Goal: Task Accomplishment & Management: Manage account settings

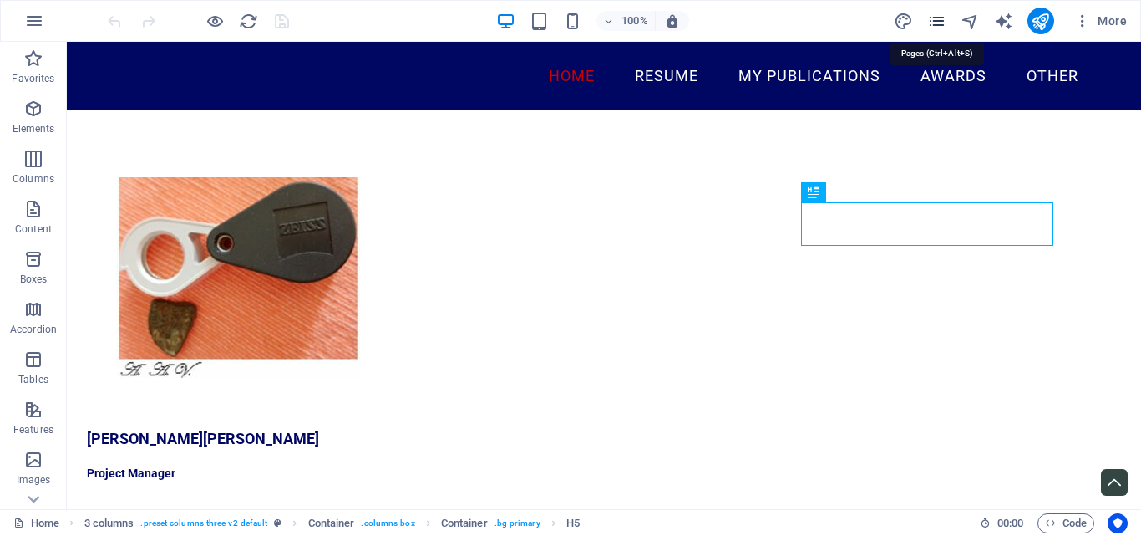
click at [941, 16] on icon "pages" at bounding box center [936, 21] width 19 height 19
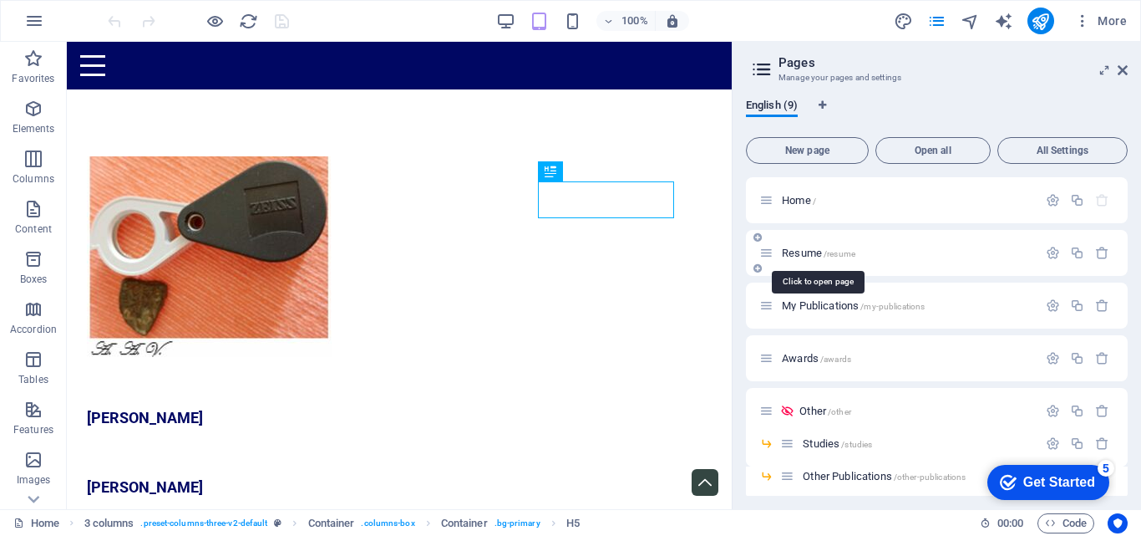
click at [808, 250] on span "Resume /resume" at bounding box center [819, 252] width 74 height 13
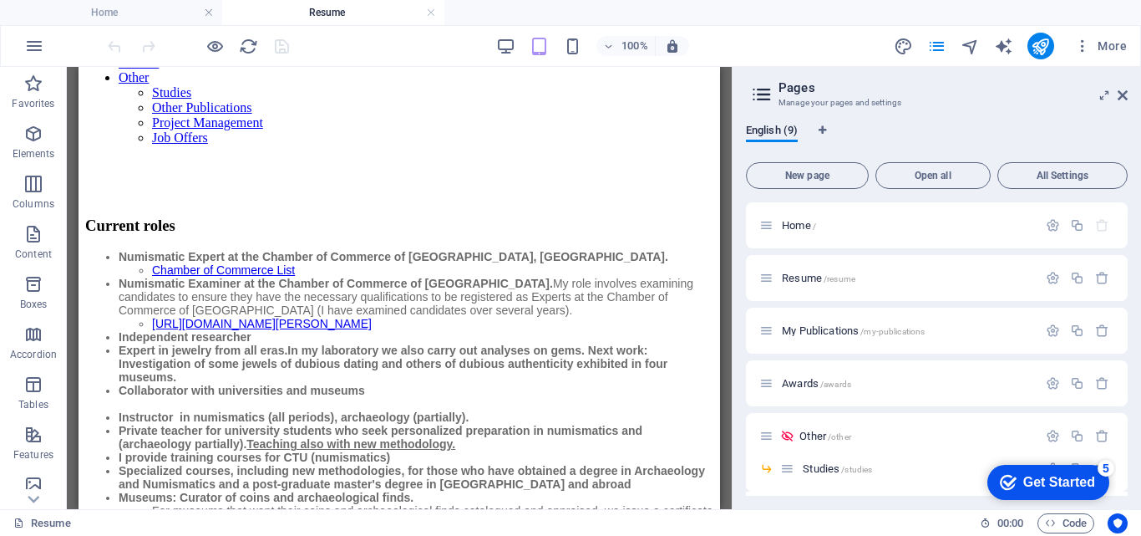
scroll to position [58, 0]
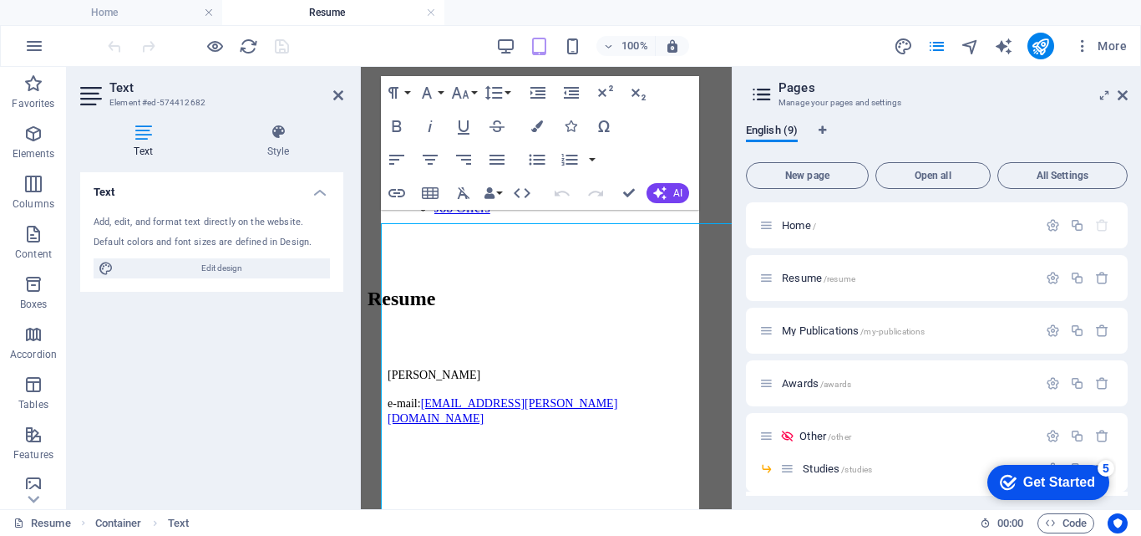
scroll to position [0, 0]
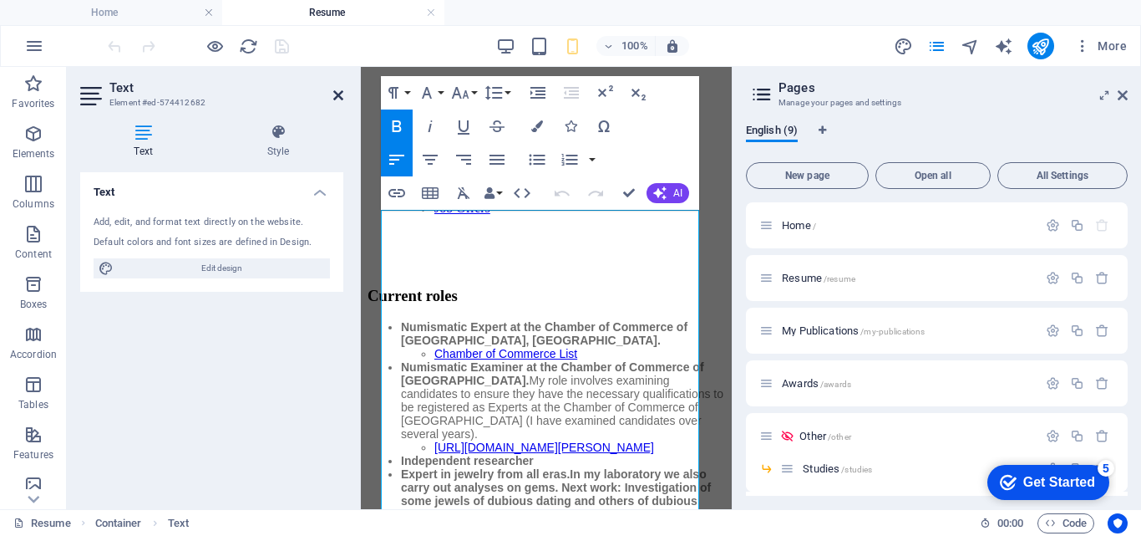
click at [338, 92] on icon at bounding box center [338, 95] width 10 height 13
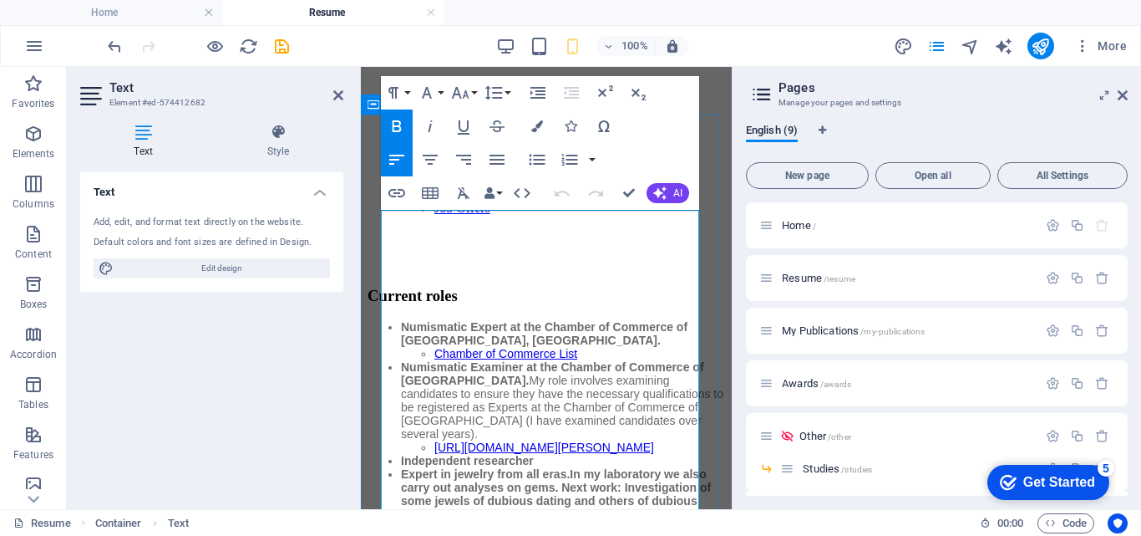
click at [541, 454] on li "Independent researcher" at bounding box center [563, 460] width 324 height 13
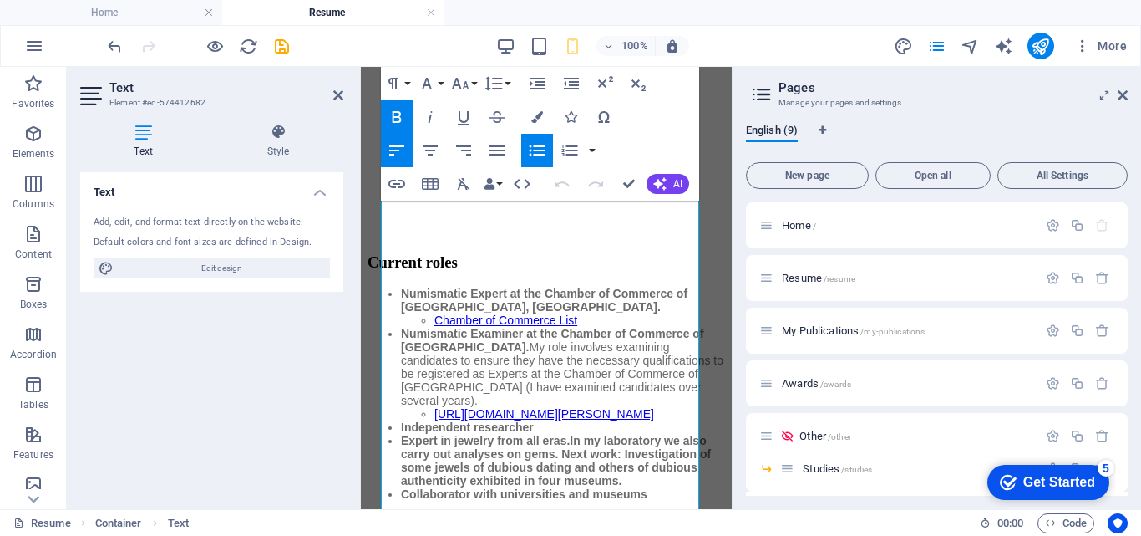
scroll to position [67, 0]
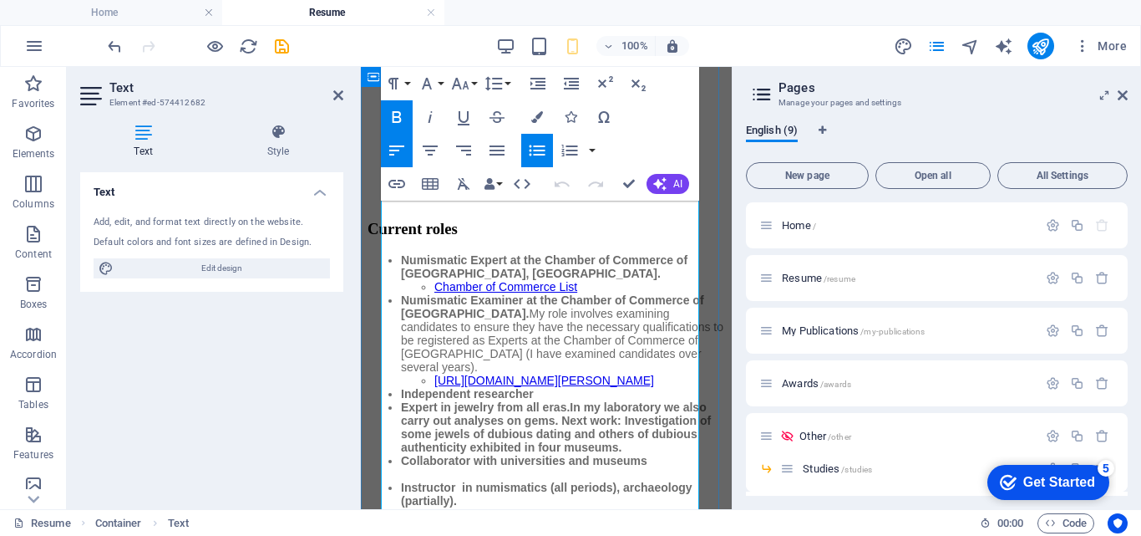
click at [472, 453] on li "Expert in jewelry from all eras. In my laboratory we also carry out analyses on…" at bounding box center [563, 426] width 324 height 53
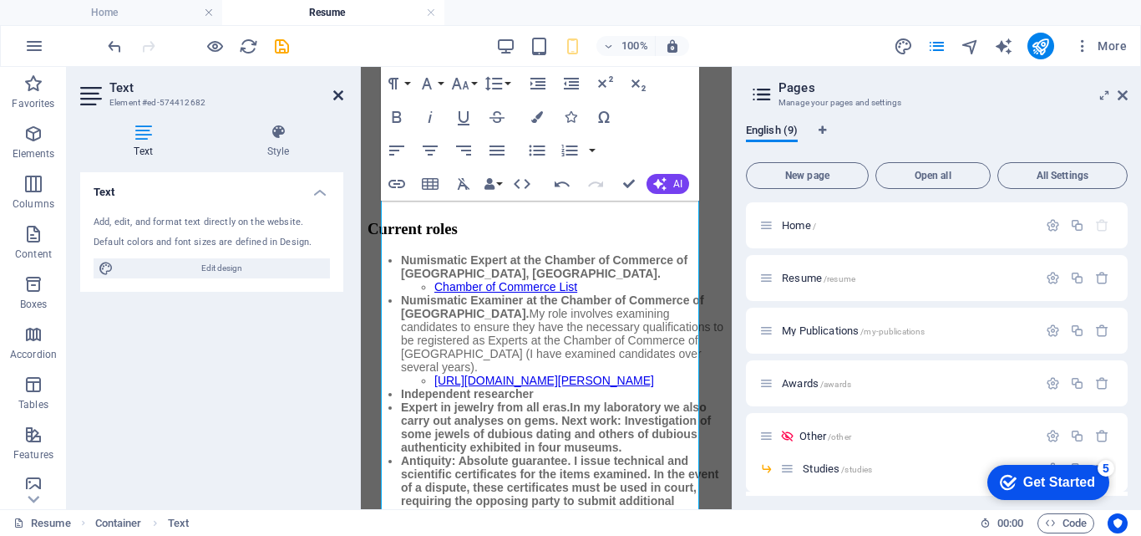
click at [338, 94] on icon at bounding box center [338, 95] width 10 height 13
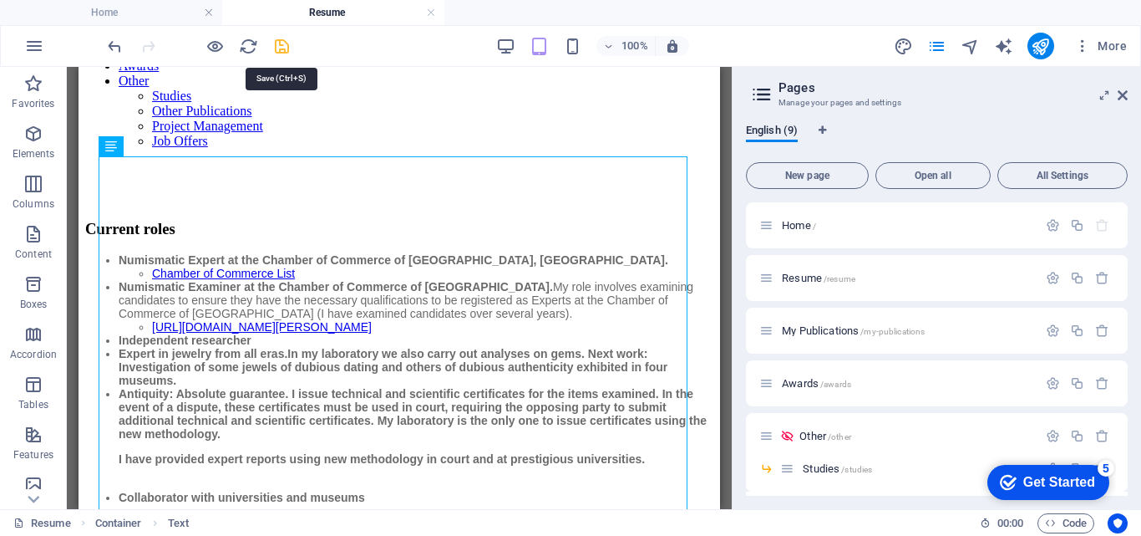
click at [278, 41] on icon "save" at bounding box center [281, 46] width 19 height 19
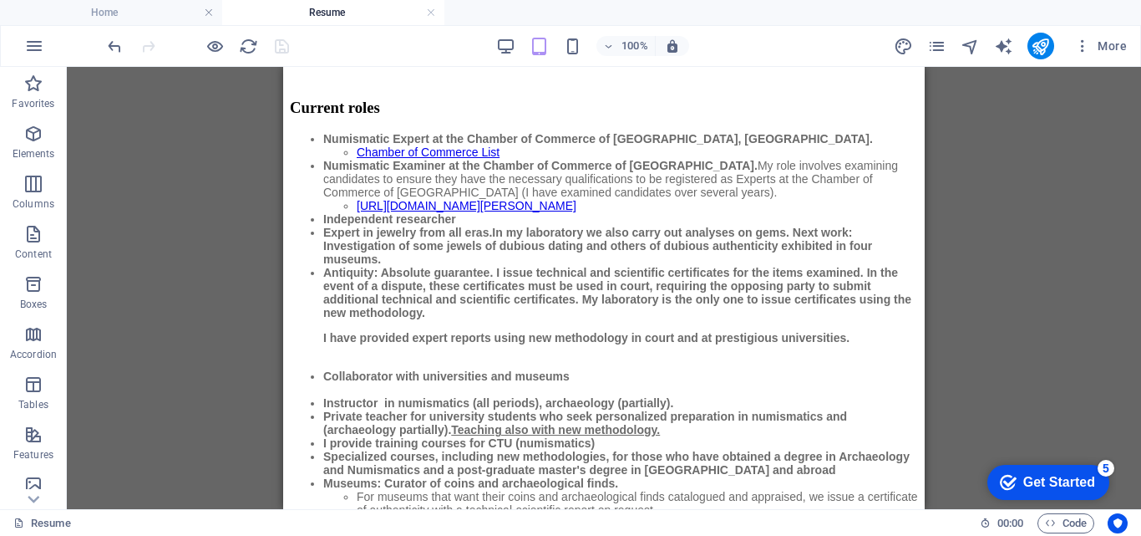
scroll to position [206, 0]
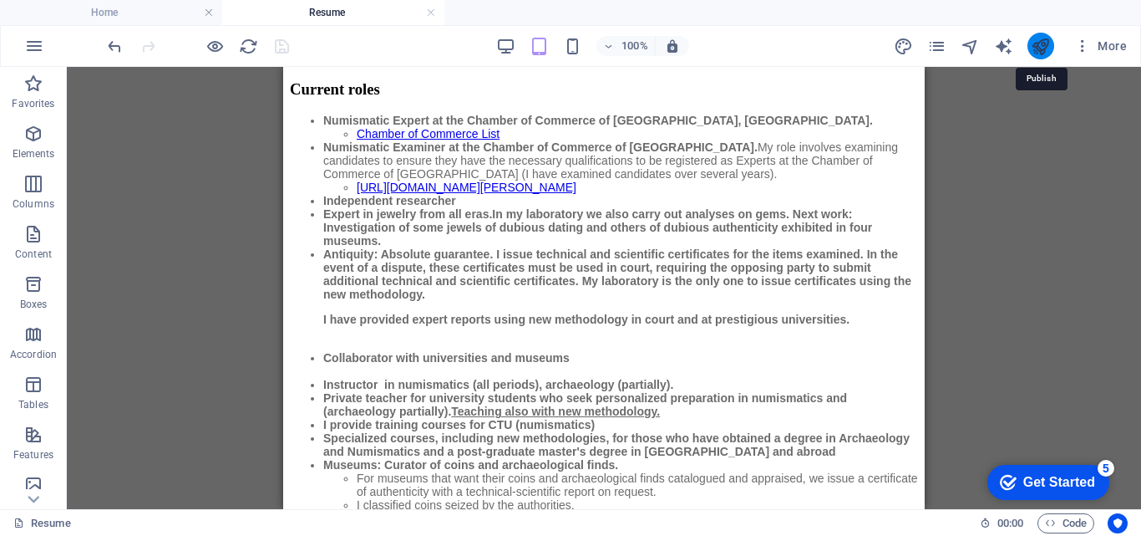
click at [1040, 38] on icon "publish" at bounding box center [1040, 46] width 19 height 19
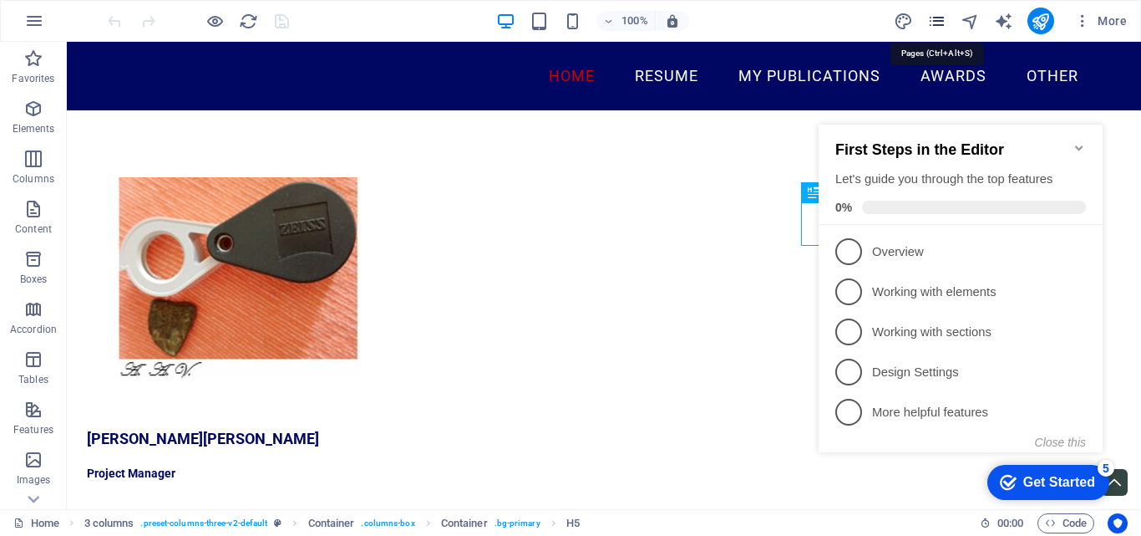
click at [932, 20] on icon "pages" at bounding box center [936, 21] width 19 height 19
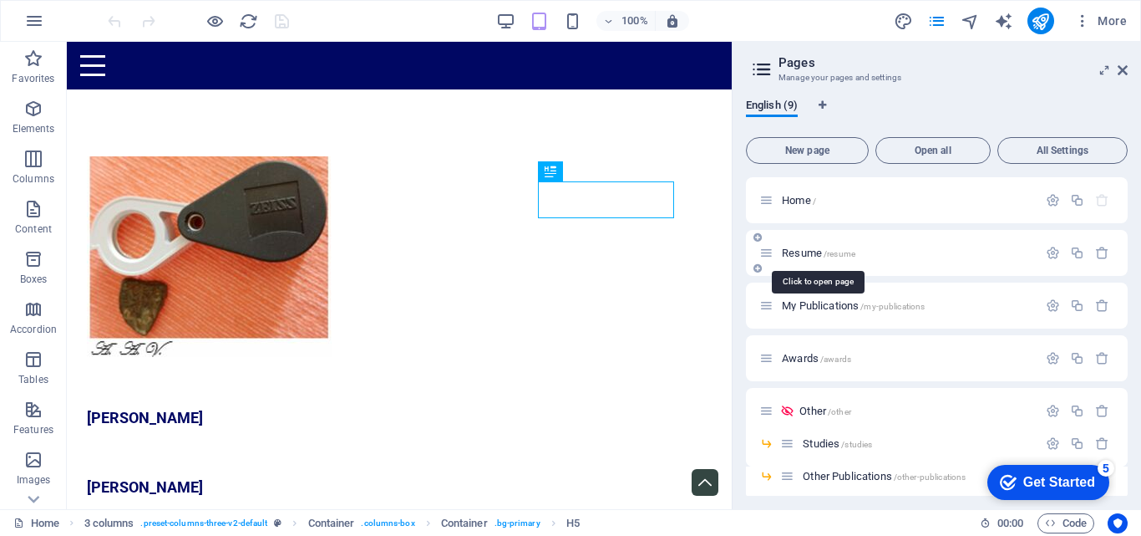
click at [815, 254] on span "Resume /resume" at bounding box center [819, 252] width 74 height 13
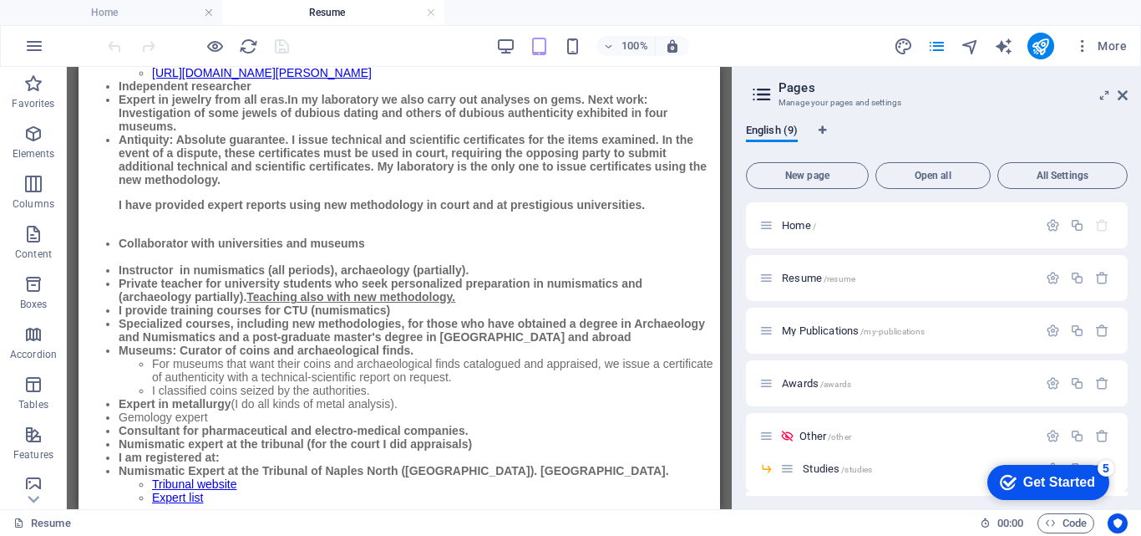
scroll to position [236, 0]
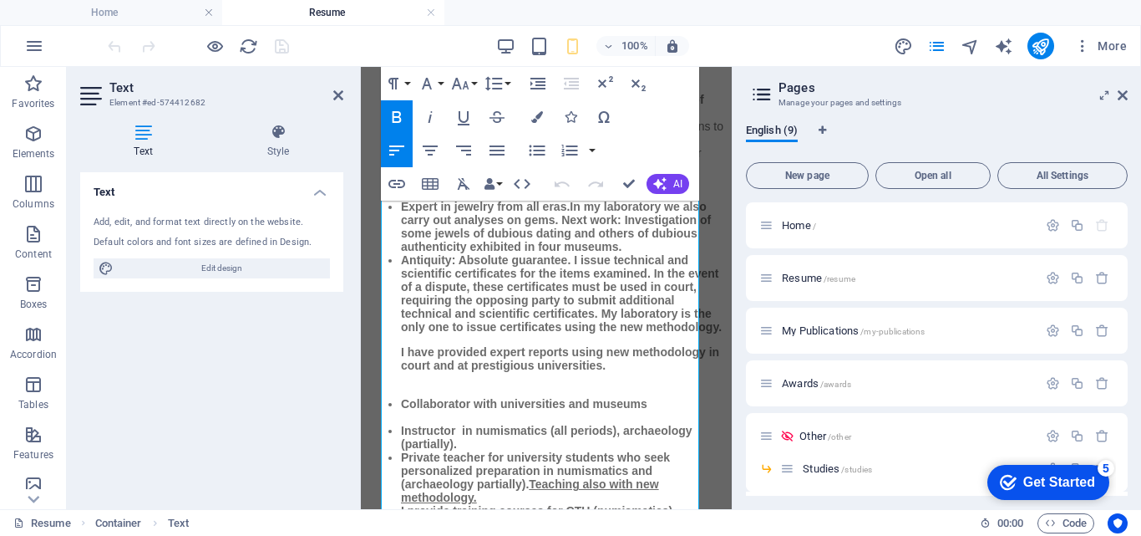
scroll to position [301, 0]
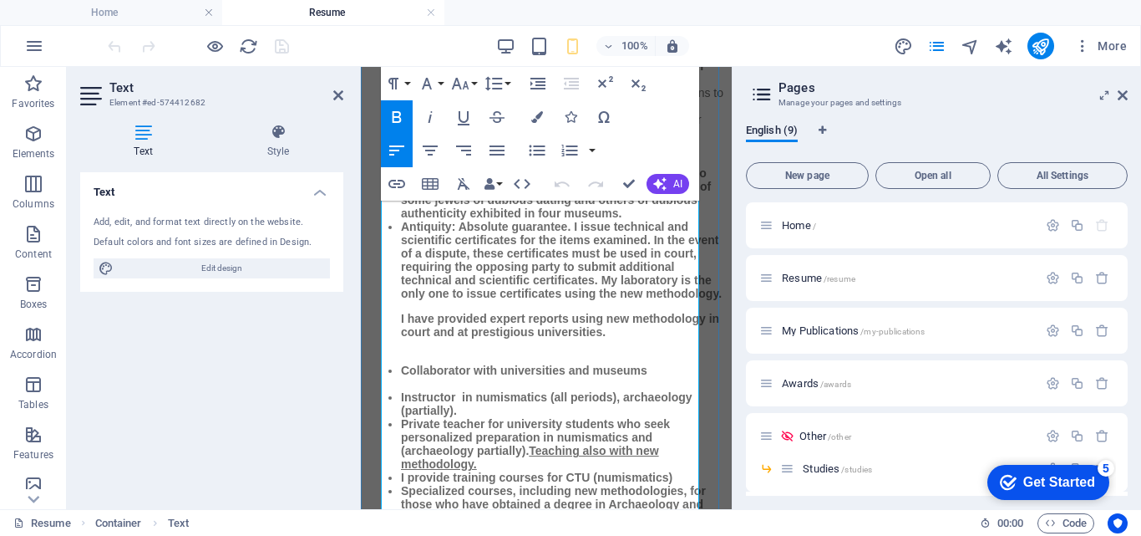
click at [404, 363] on li "Antiquity: Absolute guarantee. I issue technical and scientific certificates fo…" at bounding box center [563, 292] width 324 height 144
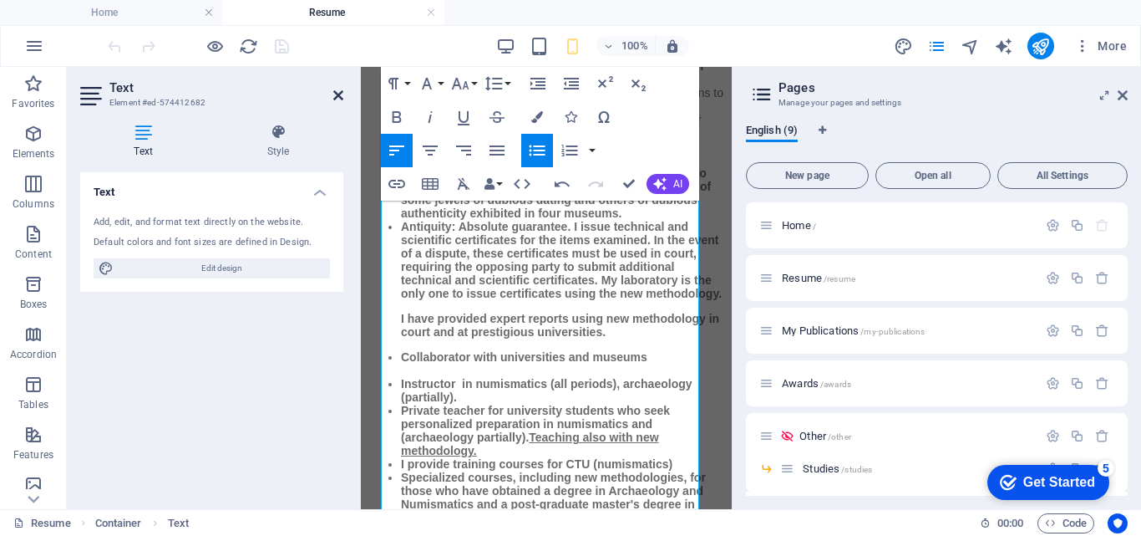
click at [340, 91] on icon at bounding box center [338, 95] width 10 height 13
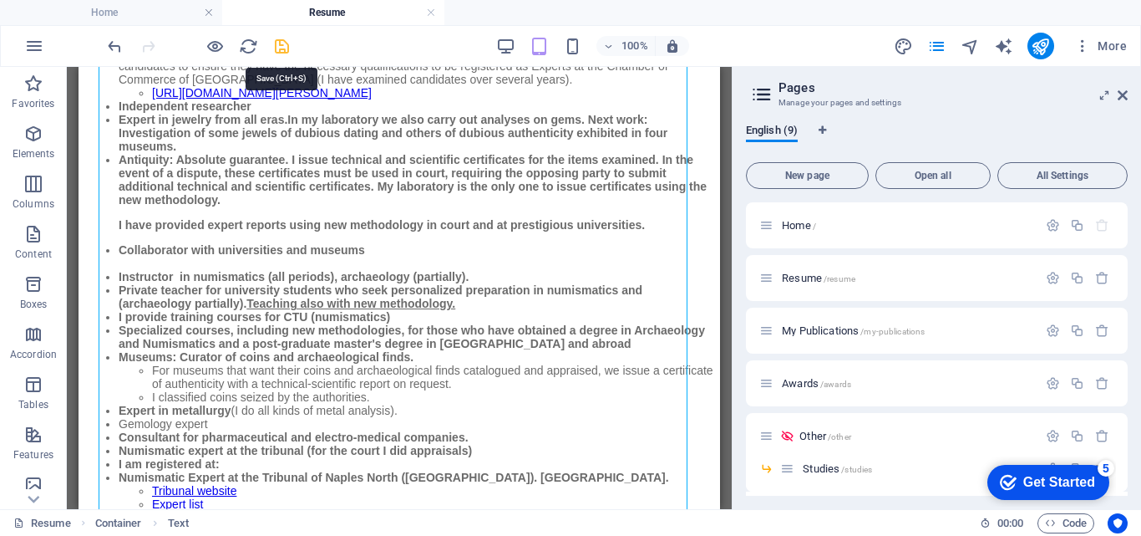
click at [282, 46] on icon "save" at bounding box center [281, 46] width 19 height 19
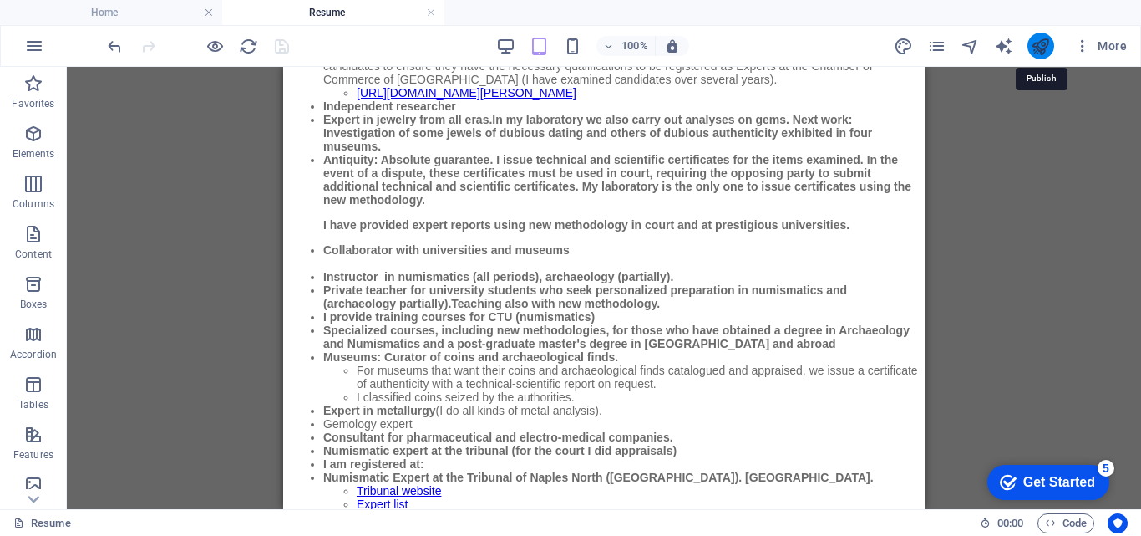
click at [1034, 38] on icon "publish" at bounding box center [1040, 46] width 19 height 19
